Goal: Find specific page/section: Find specific page/section

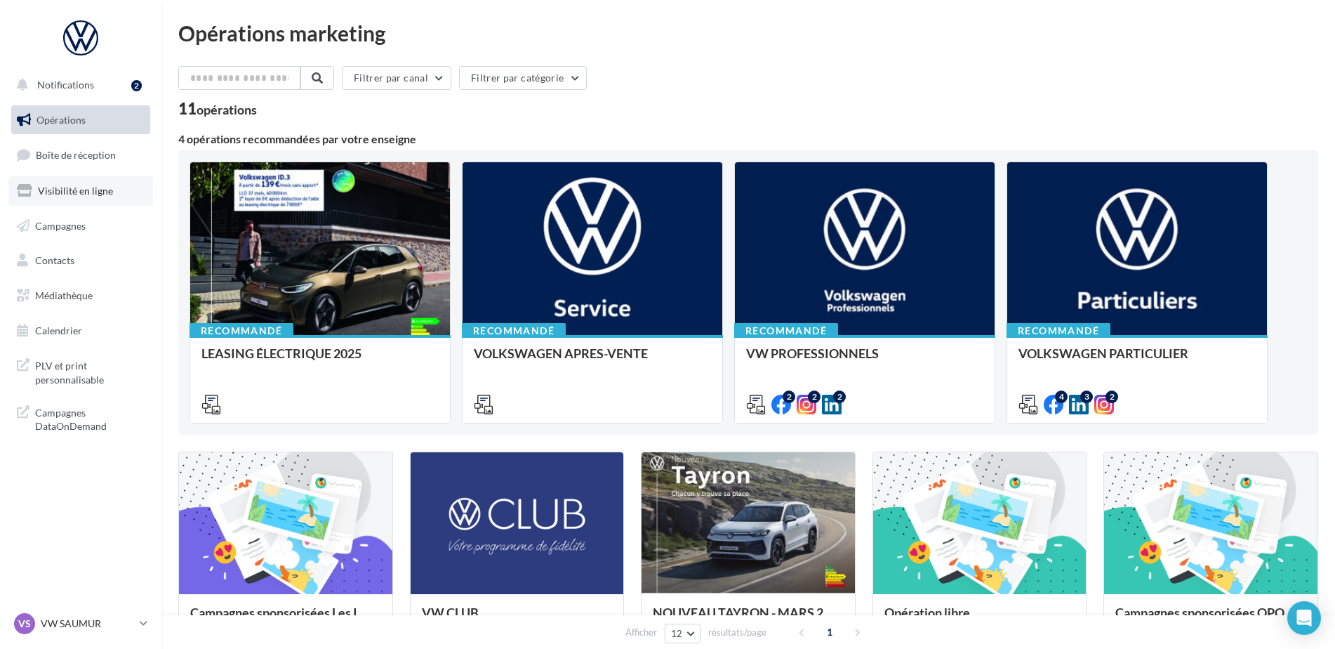
click at [80, 192] on span "Visibilité en ligne" at bounding box center [75, 191] width 75 height 12
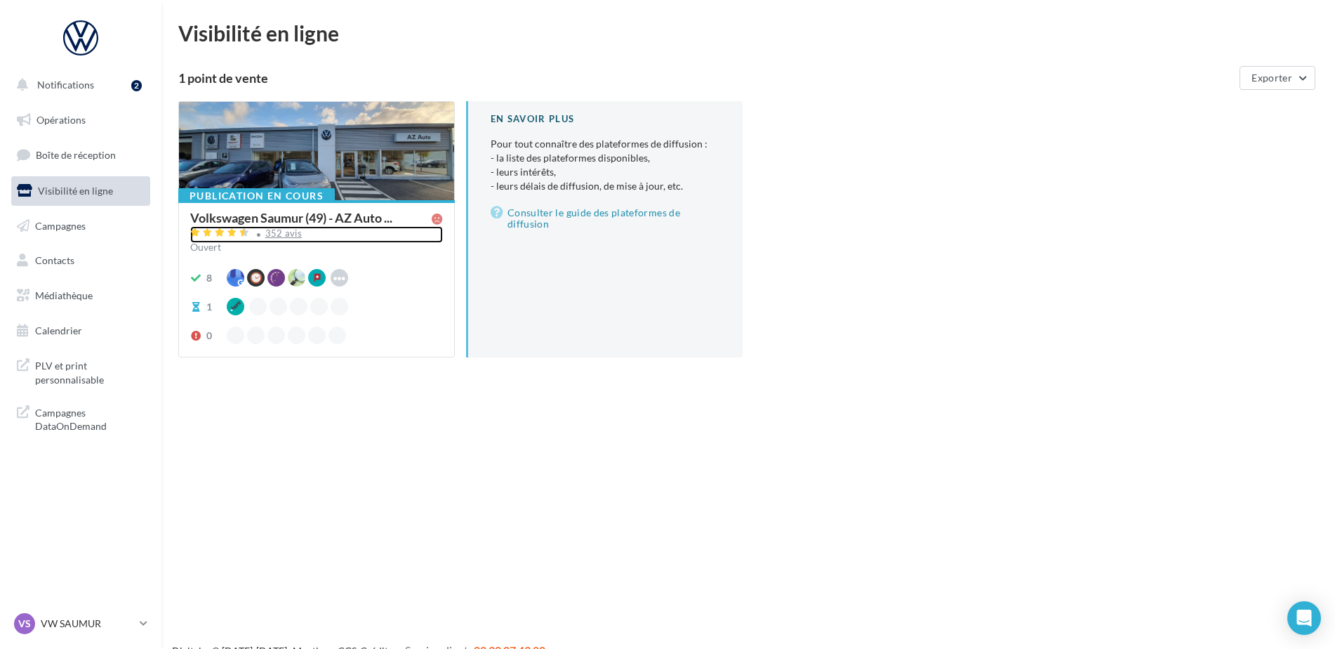
click at [284, 234] on div "352 avis" at bounding box center [283, 233] width 37 height 9
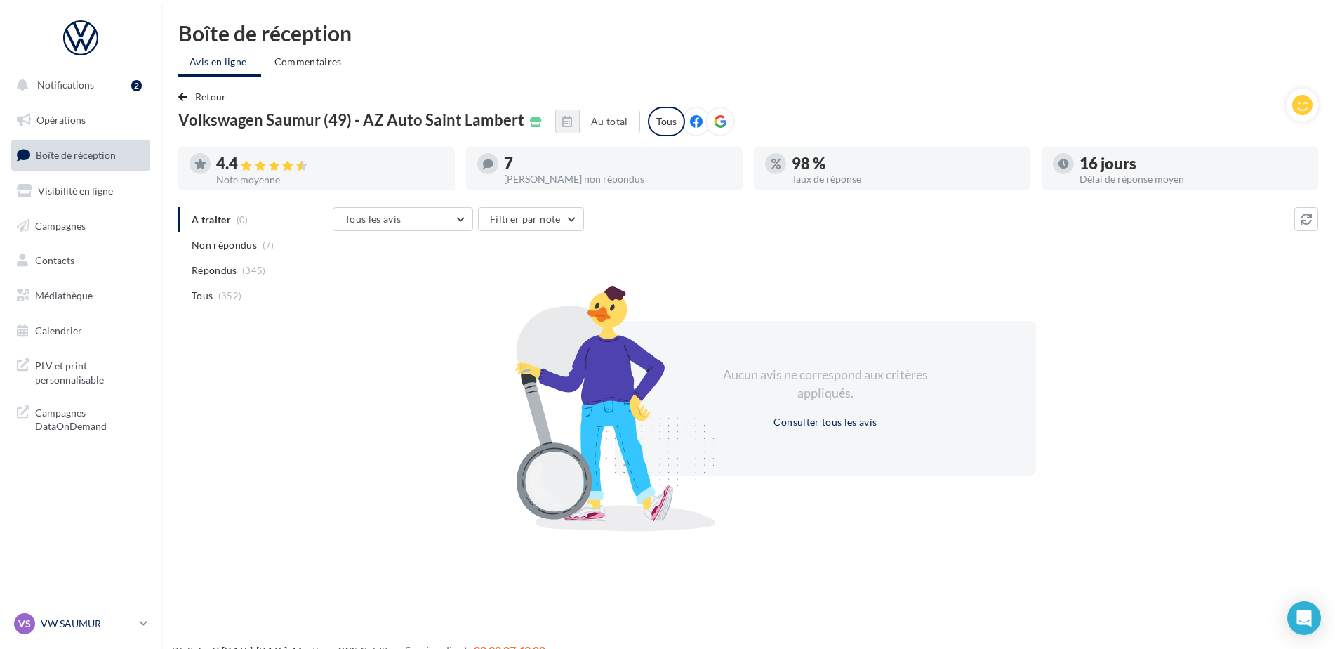
click at [60, 620] on p "VW SAUMUR" at bounding box center [87, 623] width 93 height 14
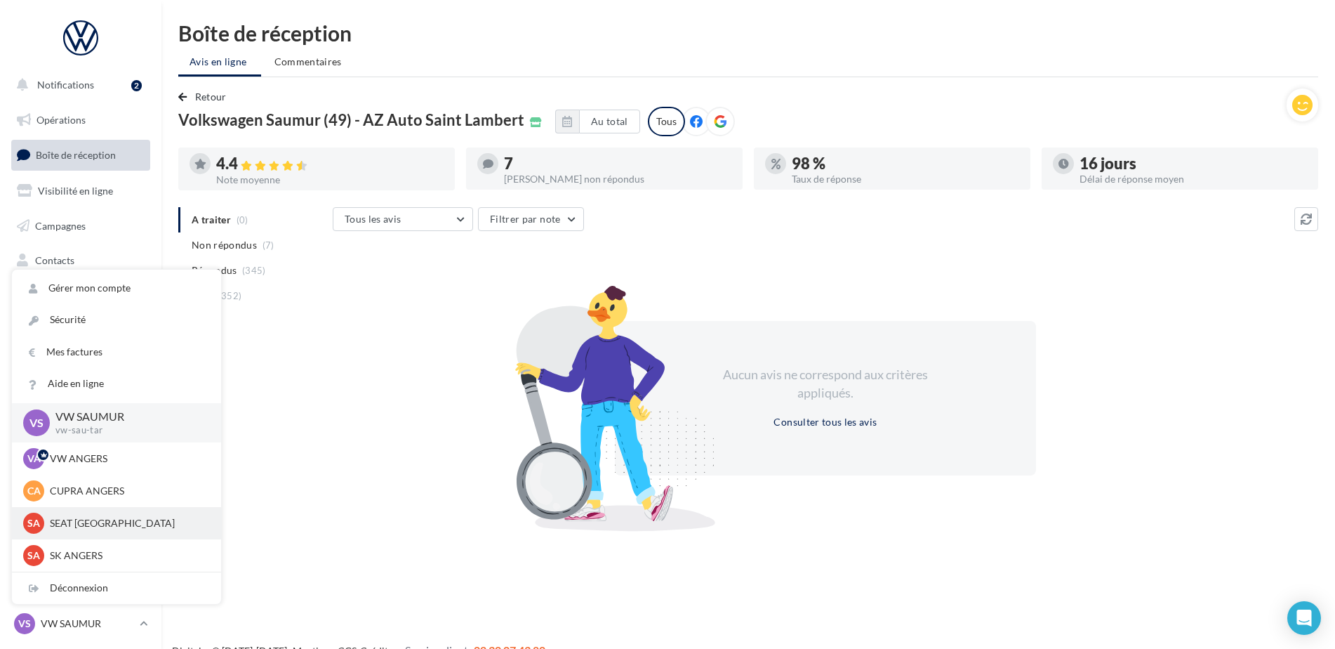
scroll to position [70, 0]
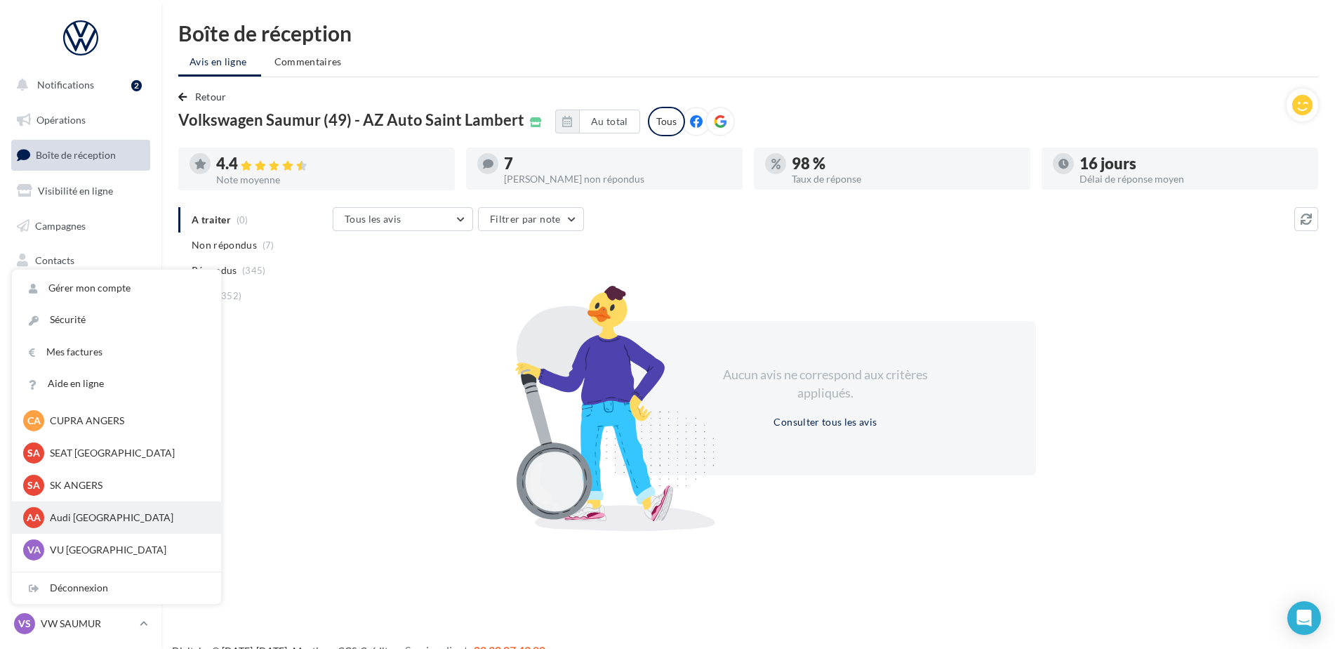
click at [92, 517] on p "Audi ANGERS" at bounding box center [127, 517] width 154 height 14
